Goal: Transaction & Acquisition: Purchase product/service

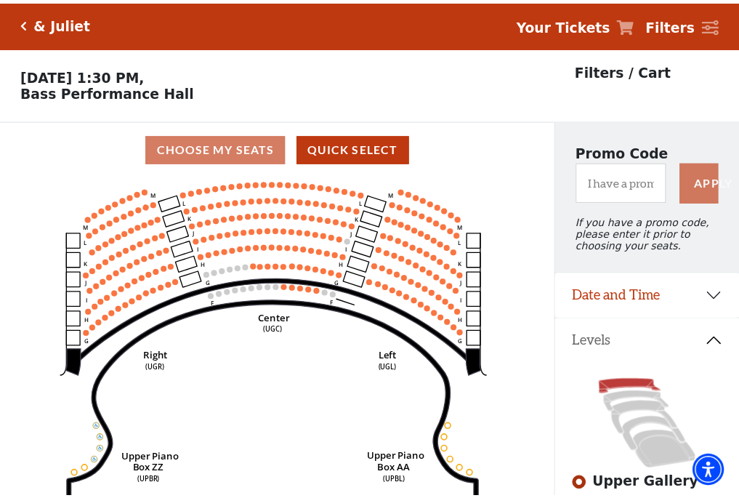
scroll to position [68, 0]
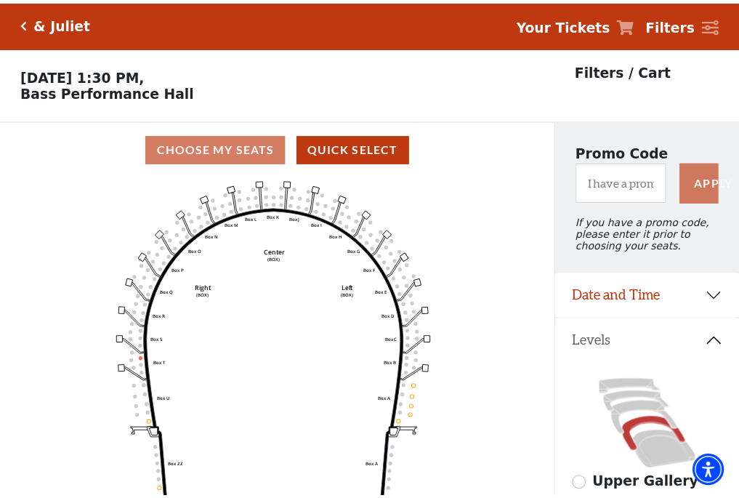
scroll to position [68, 0]
